Goal: Task Accomplishment & Management: Complete application form

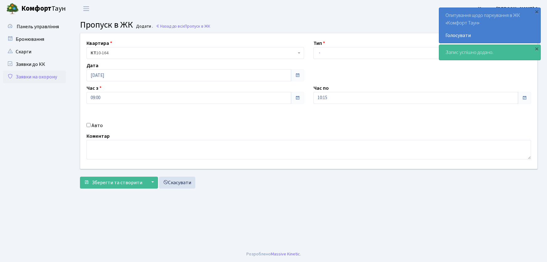
click at [320, 55] on select "- Доставка Таксі Гості Сервіс" at bounding box center [421, 53] width 217 height 12
select select "1"
click at [313, 47] on select "- Доставка Таксі Гості Сервіс" at bounding box center [421, 53] width 217 height 12
drag, startPoint x: 338, startPoint y: 98, endPoint x: 297, endPoint y: 100, distance: 40.8
click at [297, 100] on div "Квартира <b>КТ</b>&nbsp;&nbsp;&nbsp;&nbsp;10-164 КТ 10-164 Тип - Доставка Таксі…" at bounding box center [308, 100] width 466 height 135
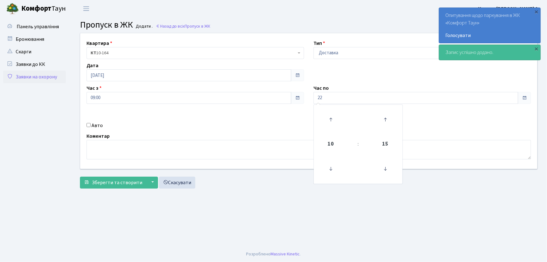
type input "22:00"
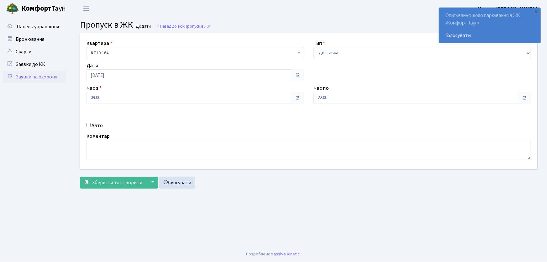
click at [89, 123] on input "Авто" at bounding box center [88, 125] width 4 height 4
checkbox input "true"
type input "СВ0269ВО"
click at [80, 176] on button "Зберегти та створити" at bounding box center [113, 182] width 66 height 12
drag, startPoint x: 345, startPoint y: 55, endPoint x: 345, endPoint y: 58, distance: 3.3
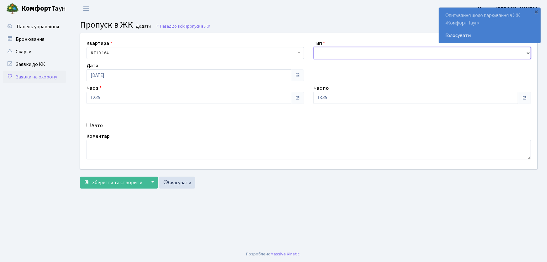
click at [345, 55] on select "- Доставка Таксі Гості Сервіс" at bounding box center [421, 53] width 217 height 12
select select "1"
click at [313, 47] on select "- Доставка Таксі Гості Сервіс" at bounding box center [421, 53] width 217 height 12
drag, startPoint x: 319, startPoint y: 98, endPoint x: 291, endPoint y: 100, distance: 28.3
click at [291, 100] on div "Квартира <b>КТ</b>&nbsp;&nbsp;&nbsp;&nbsp;10-164 КТ 10-164 Тип - Доставка Таксі…" at bounding box center [308, 100] width 466 height 135
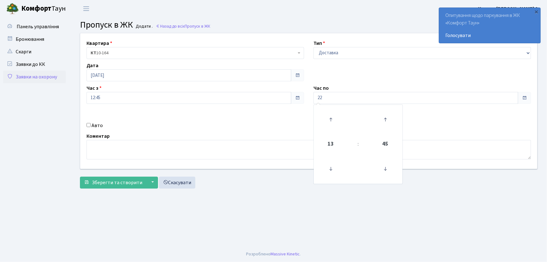
type input "22:00"
drag, startPoint x: 86, startPoint y: 125, endPoint x: 90, endPoint y: 126, distance: 3.6
click at [87, 125] on input "Авто" at bounding box center [88, 125] width 4 height 4
checkbox input "true"
type input "ка4264рі"
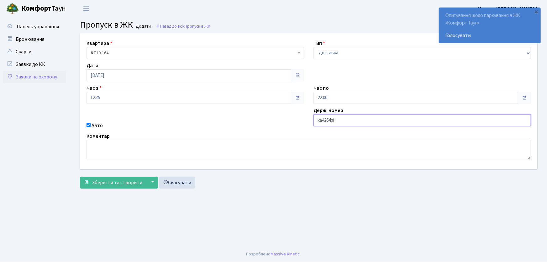
click at [80, 176] on button "Зберегти та створити" at bounding box center [113, 182] width 66 height 12
